Goal: Information Seeking & Learning: Understand process/instructions

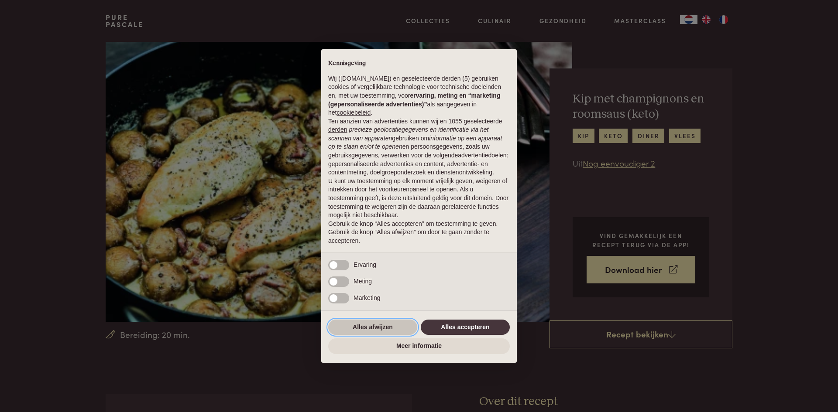
drag, startPoint x: 378, startPoint y: 328, endPoint x: 388, endPoint y: 328, distance: 10.5
click at [377, 328] on button "Alles afwijzen" at bounding box center [372, 328] width 89 height 16
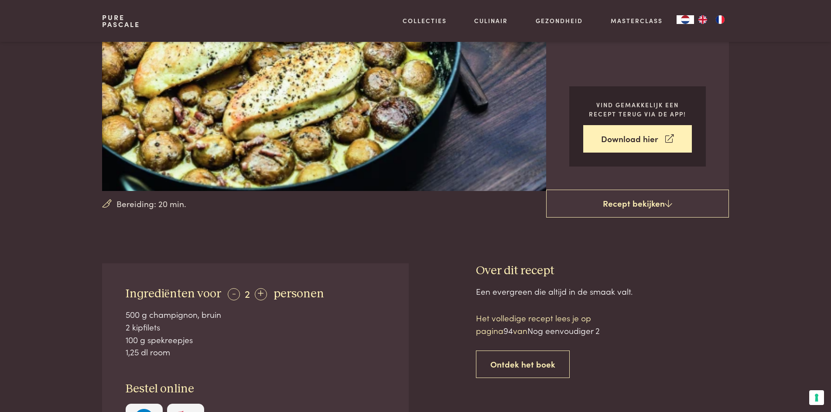
scroll to position [218, 0]
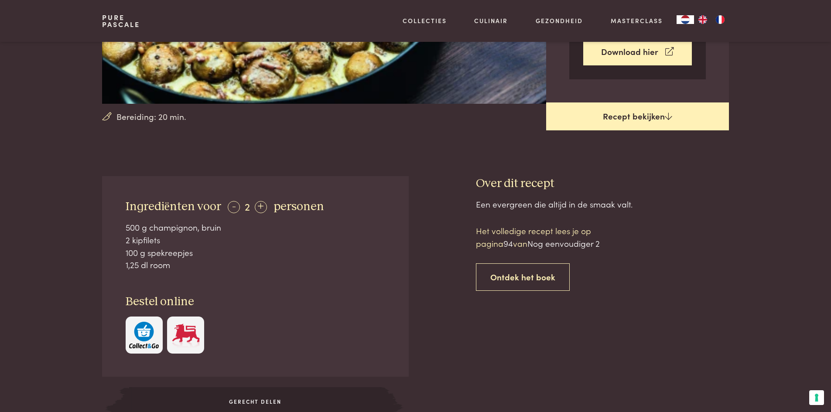
click at [639, 116] on link "Recept bekijken" at bounding box center [637, 117] width 183 height 28
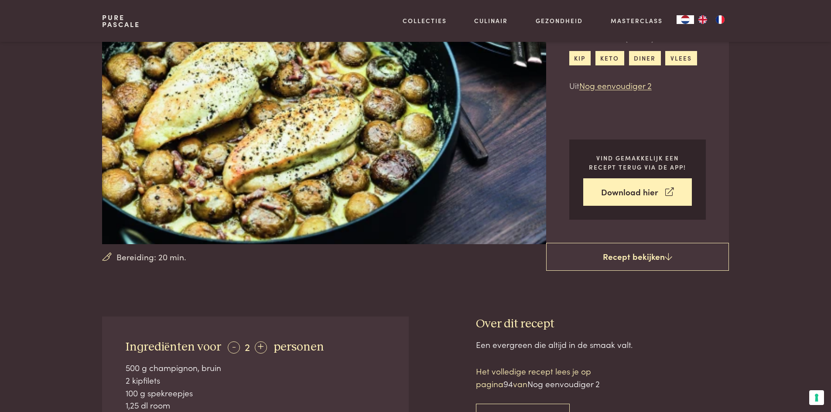
scroll to position [2, 0]
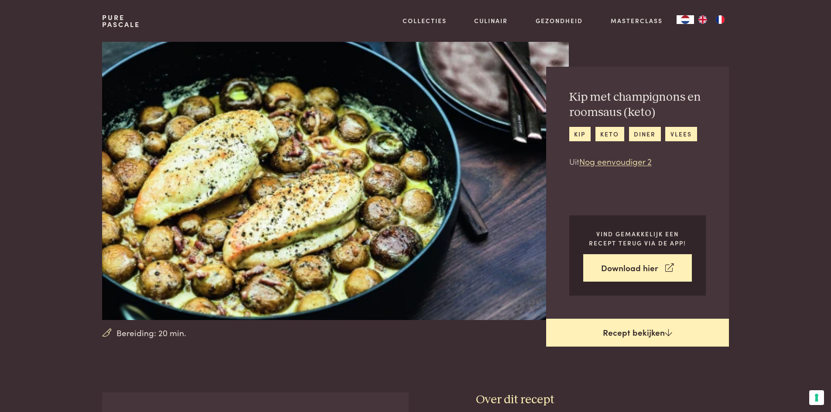
click at [660, 334] on link "Recept bekijken" at bounding box center [637, 333] width 183 height 28
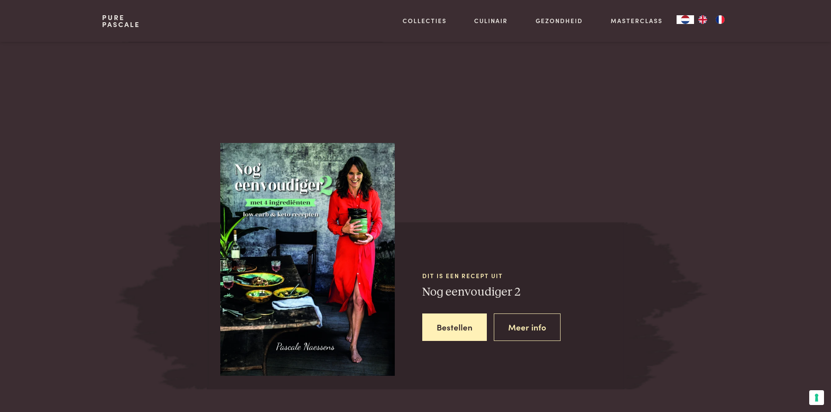
scroll to position [613, 0]
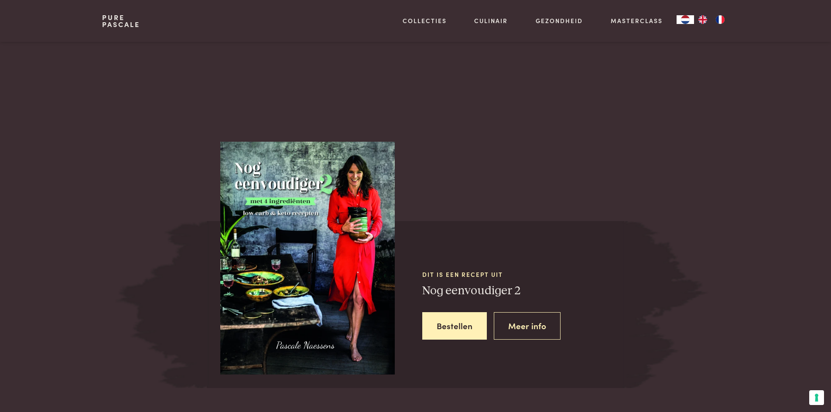
scroll to position [394, 0]
